Goal: Navigation & Orientation: Find specific page/section

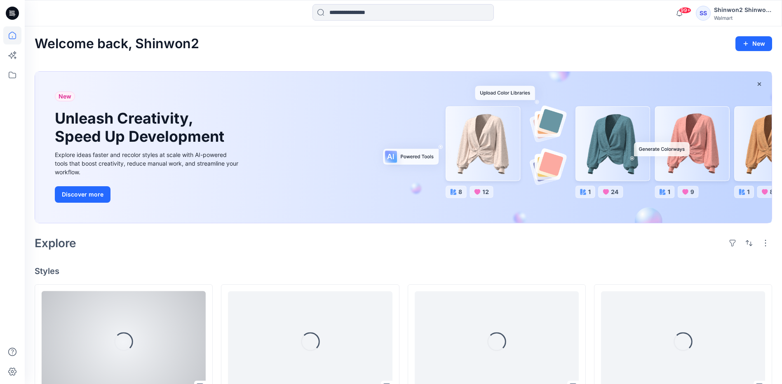
scroll to position [124, 0]
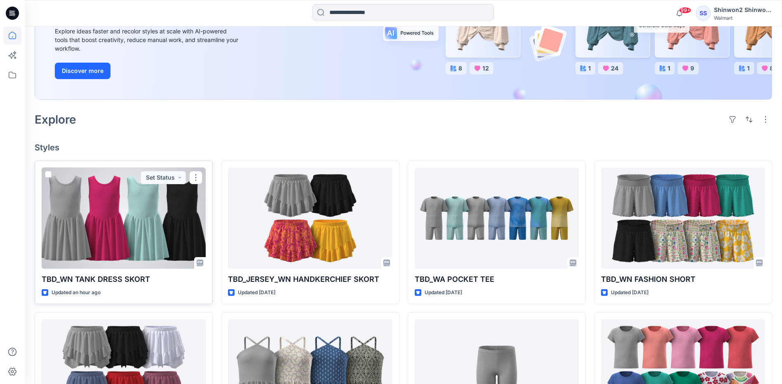
click at [137, 237] on div at bounding box center [124, 218] width 164 height 101
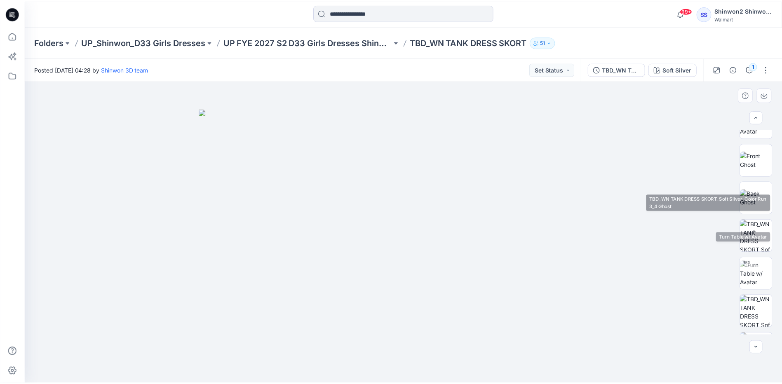
scroll to position [130, 0]
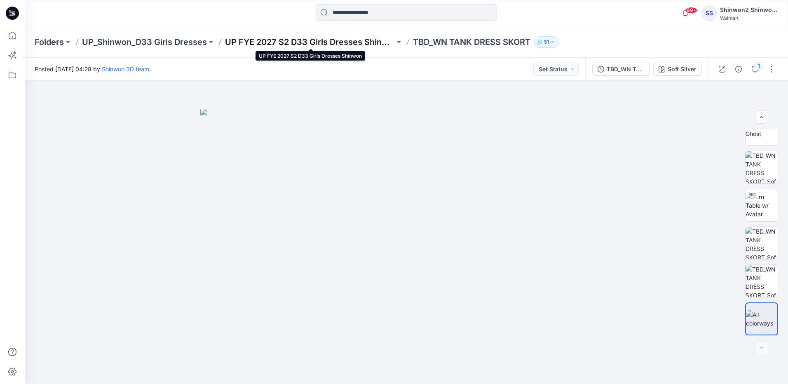
click at [287, 41] on p "UP FYE 2027 S2 D33 Girls Dresses Shinwon" at bounding box center [310, 42] width 170 height 12
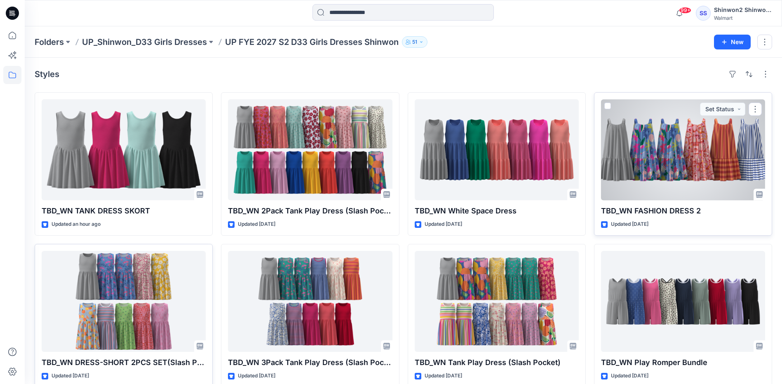
click at [675, 158] on div at bounding box center [683, 149] width 164 height 101
